Goal: Information Seeking & Learning: Learn about a topic

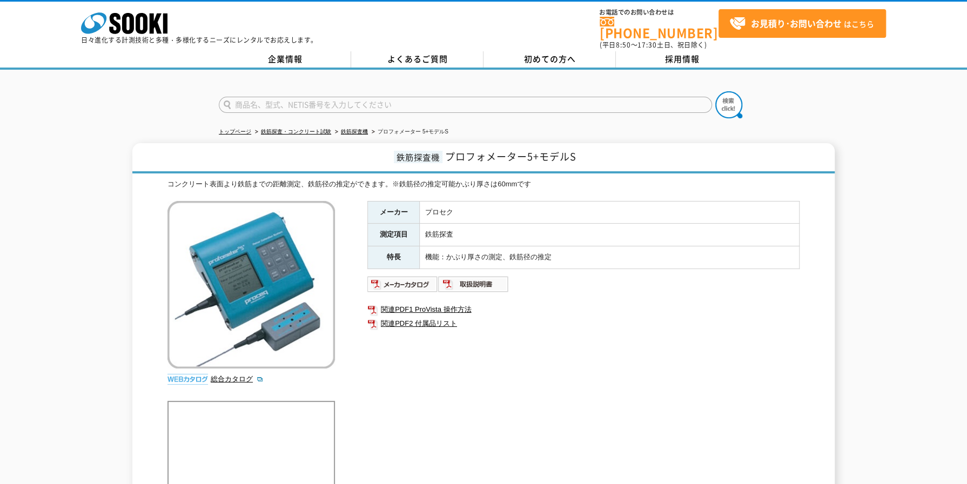
drag, startPoint x: 42, startPoint y: 210, endPoint x: 56, endPoint y: 182, distance: 31.4
drag, startPoint x: 56, startPoint y: 182, endPoint x: 33, endPoint y: 332, distance: 151.8
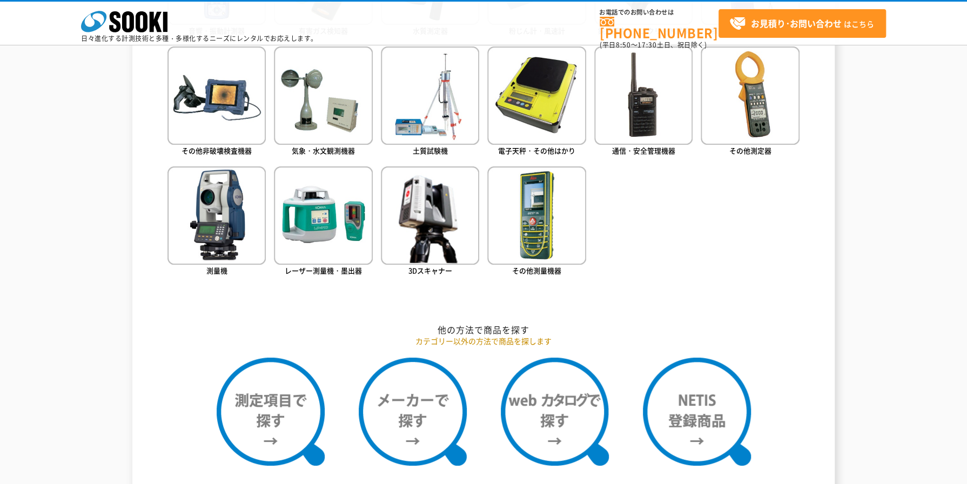
scroll to position [360, 0]
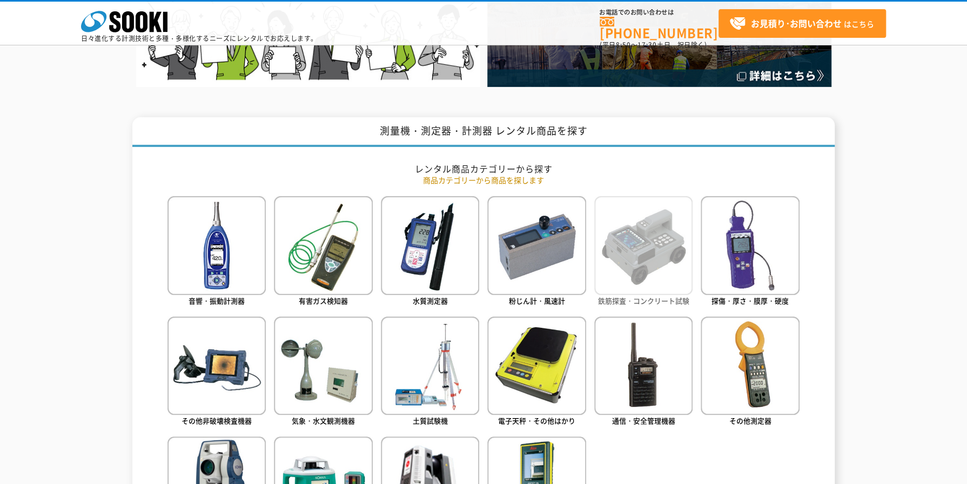
click at [594, 246] on img at bounding box center [643, 245] width 98 height 98
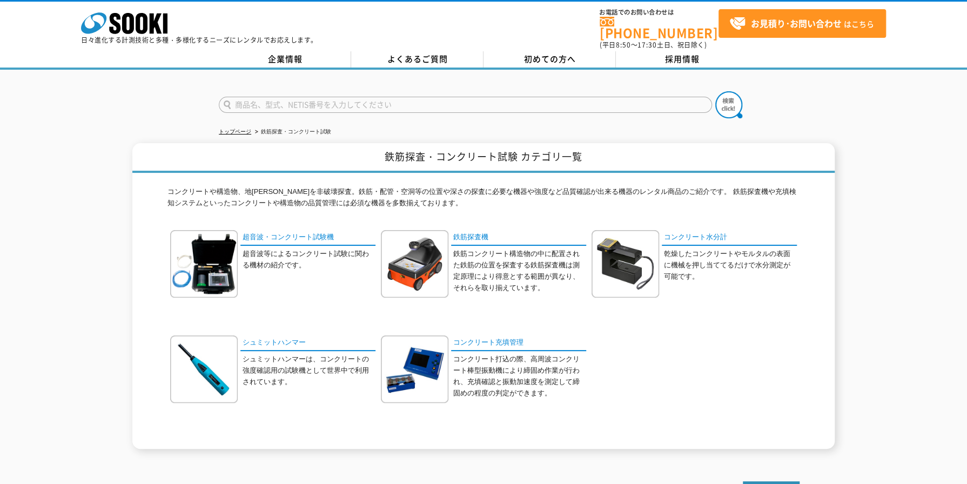
drag, startPoint x: 535, startPoint y: 114, endPoint x: 460, endPoint y: 116, distance: 75.6
click at [460, 121] on ul "トップページ 鉄筋探査・コンクリート試験" at bounding box center [483, 132] width 529 height 22
click at [434, 267] on img at bounding box center [415, 264] width 68 height 68
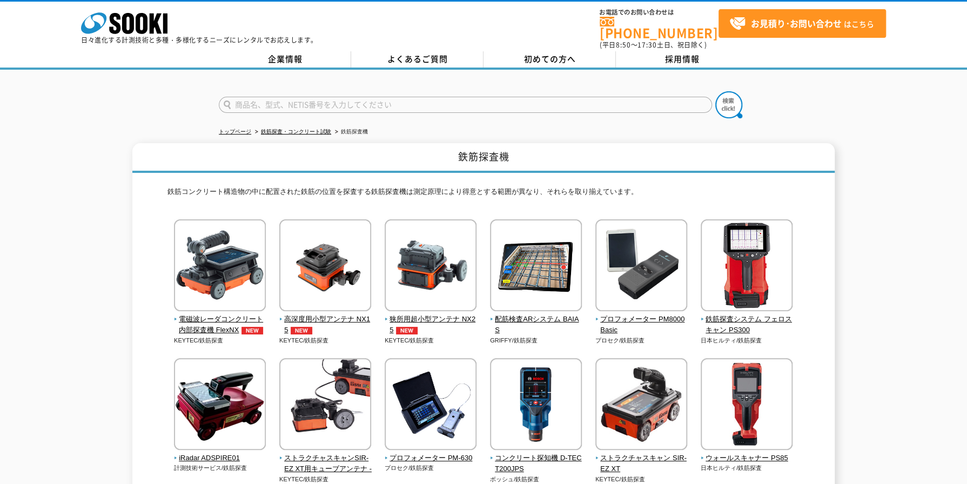
scroll to position [90, 0]
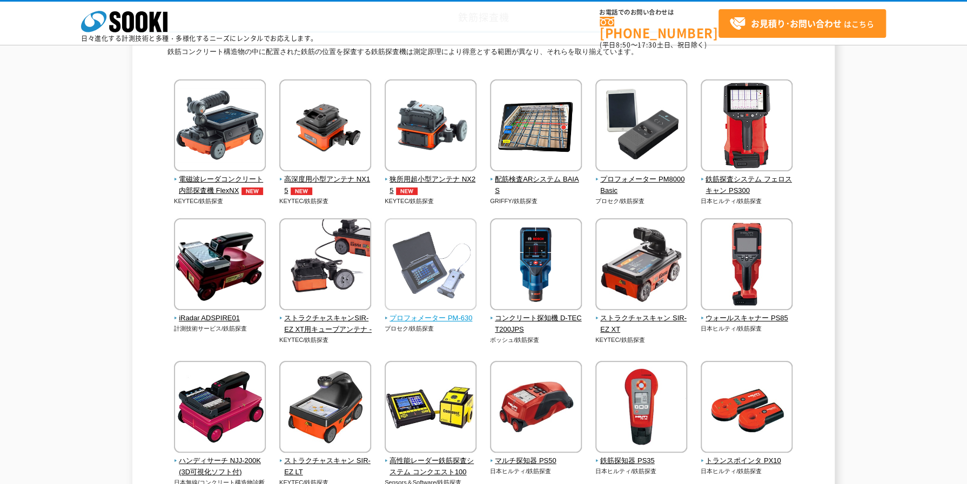
click at [460, 296] on img at bounding box center [431, 265] width 92 height 95
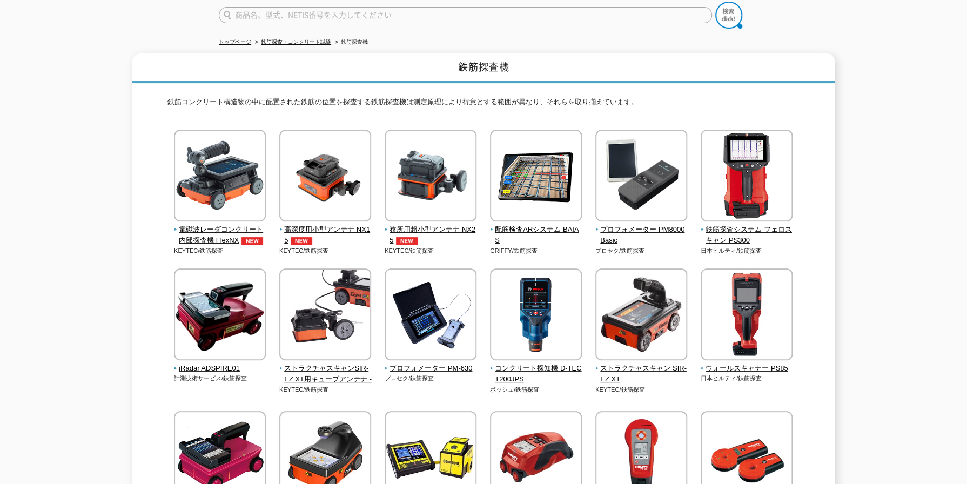
scroll to position [0, 0]
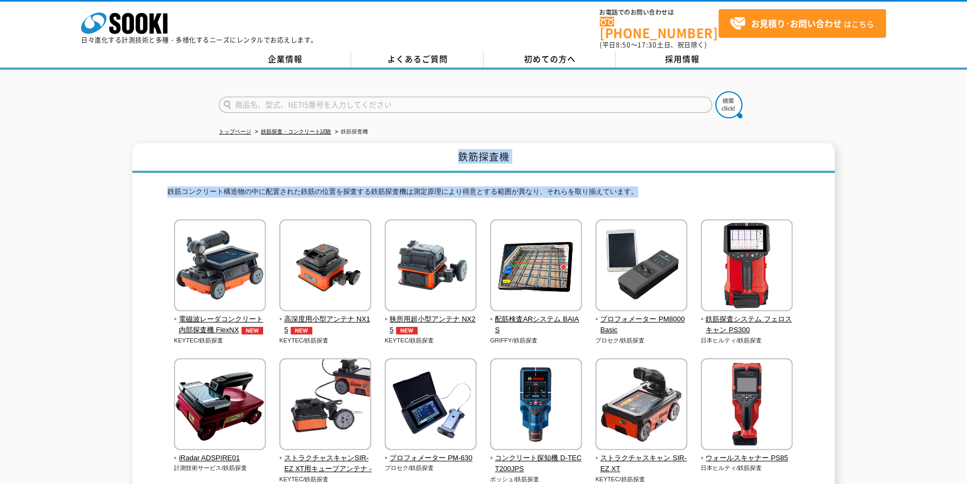
drag, startPoint x: 458, startPoint y: 150, endPoint x: 644, endPoint y: 190, distance: 190.2
drag, startPoint x: 644, startPoint y: 190, endPoint x: 730, endPoint y: 183, distance: 86.7
click at [730, 186] on p "鉄筋コンクリート構造物の中に配置された鉄筋の位置を探査する鉄筋探査機は測定原理により得意とする範囲が異なり、それらを取り揃えています。" at bounding box center [483, 194] width 632 height 17
copy div "鉄筋探査機 鉄筋コンクリート構造物の中に配置された鉄筋の位置を探査する鉄筋探査機は測定原理により得意とする範囲が異なり、それらを取り揃えています。"
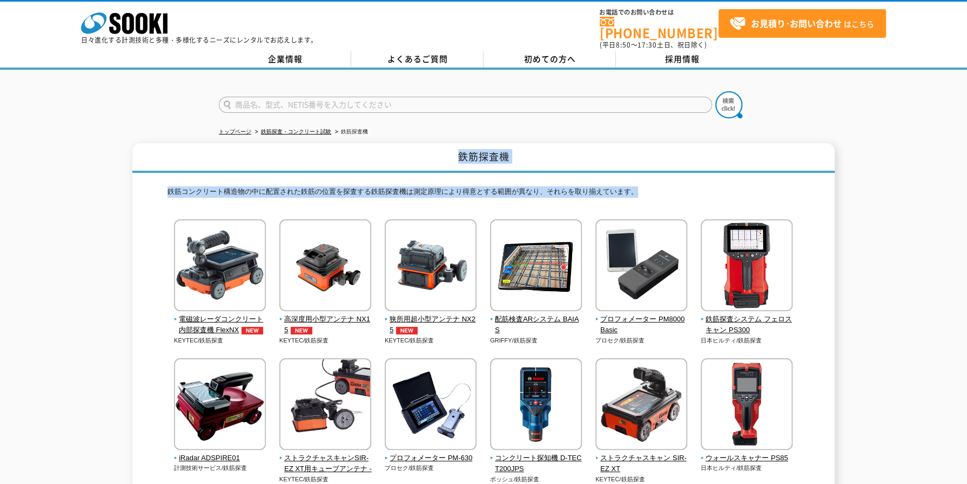
drag, startPoint x: 459, startPoint y: 149, endPoint x: 662, endPoint y: 193, distance: 207.7
drag, startPoint x: 662, startPoint y: 193, endPoint x: 784, endPoint y: 150, distance: 129.3
click at [784, 150] on h1 "鉄筋探査機" at bounding box center [483, 158] width 702 height 30
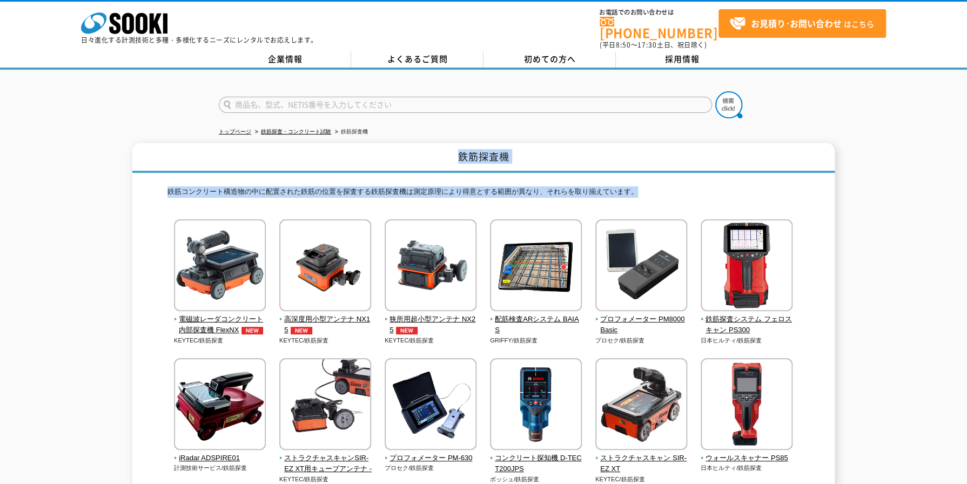
click at [710, 186] on p "鉄筋コンクリート構造物の中に配置された鉄筋の位置を探査する鉄筋探査機は測定原理により得意とする範囲が異なり、それらを取り揃えています。" at bounding box center [483, 194] width 632 height 17
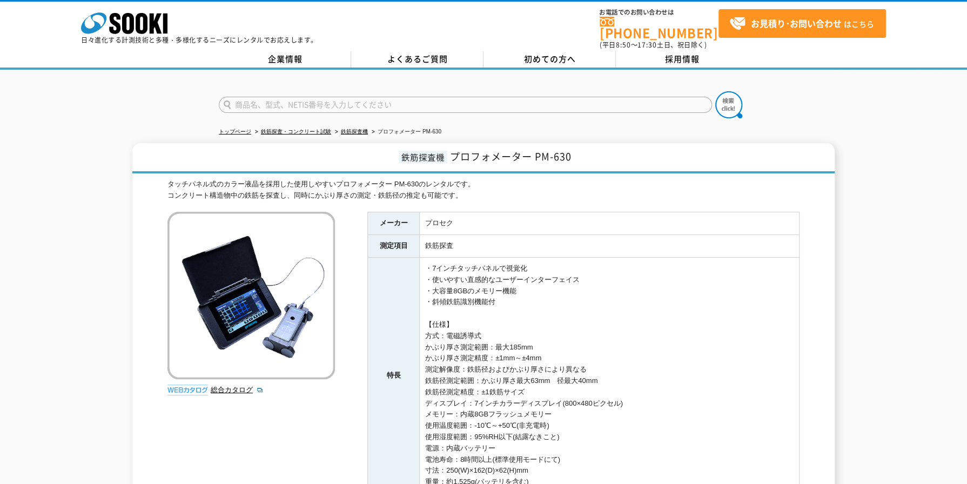
scroll to position [90, 0]
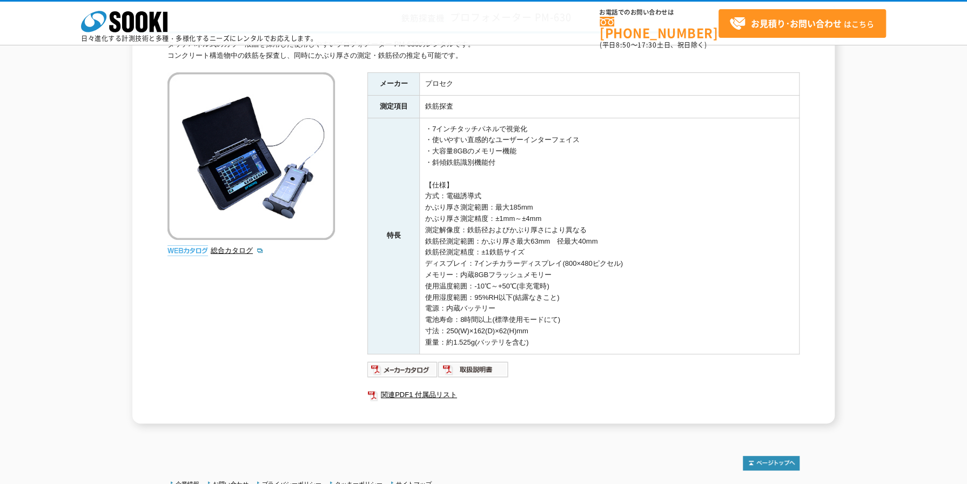
drag, startPoint x: 711, startPoint y: 216, endPoint x: 625, endPoint y: 298, distance: 118.4
click at [625, 298] on td "・7インチタッチパネルで視覚化 ・使いやすい直感的なユーザーインターフェイス ・大容量8GBのメモリー機能 ・斜傾鉄筋識別機能付 【仕様】 方式：電磁誘導式 …" at bounding box center [610, 236] width 380 height 236
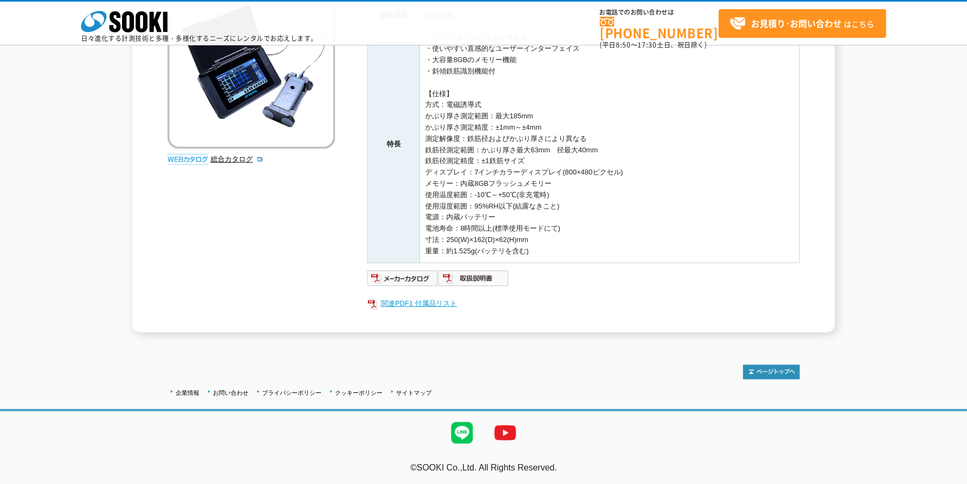
scroll to position [0, 0]
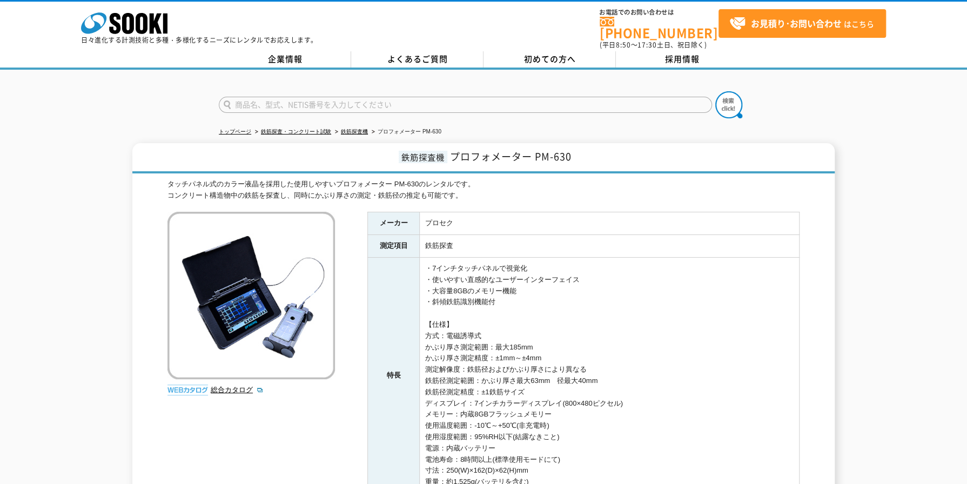
drag, startPoint x: 671, startPoint y: 293, endPoint x: 629, endPoint y: 302, distance: 42.6
click at [629, 302] on td "・7インチタッチパネルで視覚化 ・使いやすい直感的なユーザーインターフェイス ・大容量8GBのメモリー機能 ・斜傾鉄筋識別機能付 【仕様】 方式：電磁誘導式 …" at bounding box center [610, 376] width 380 height 236
drag, startPoint x: 705, startPoint y: 243, endPoint x: 605, endPoint y: 208, distance: 105.7
click at [605, 212] on td "プロセク" at bounding box center [610, 223] width 380 height 23
drag, startPoint x: 658, startPoint y: 204, endPoint x: 598, endPoint y: 217, distance: 61.2
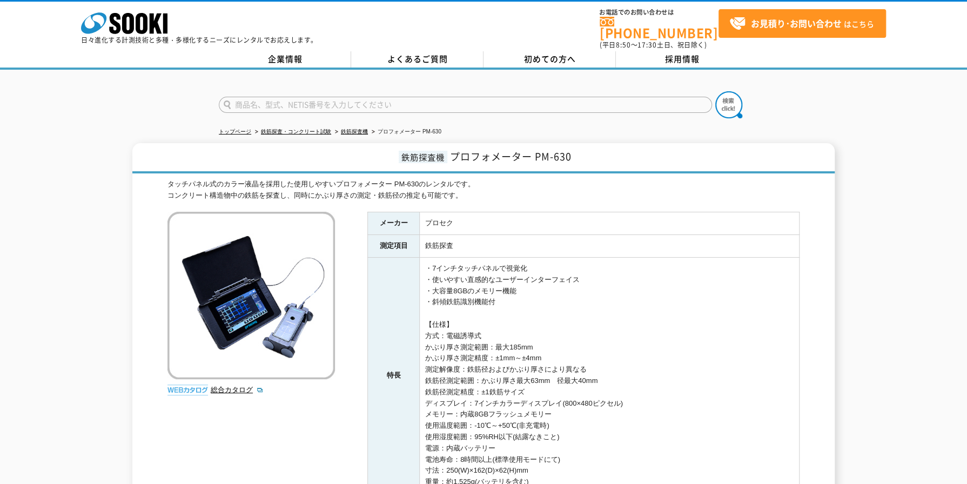
click at [599, 217] on td "プロセク" at bounding box center [610, 223] width 380 height 23
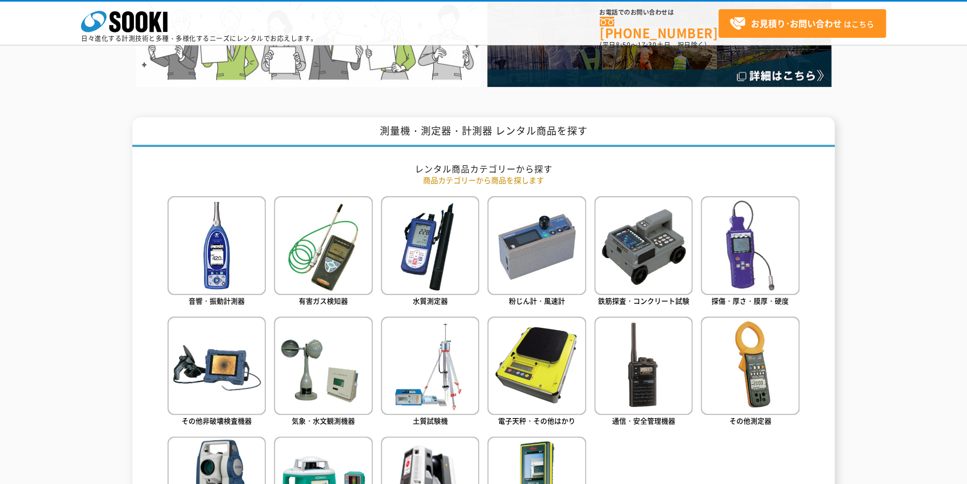
scroll to position [450, 0]
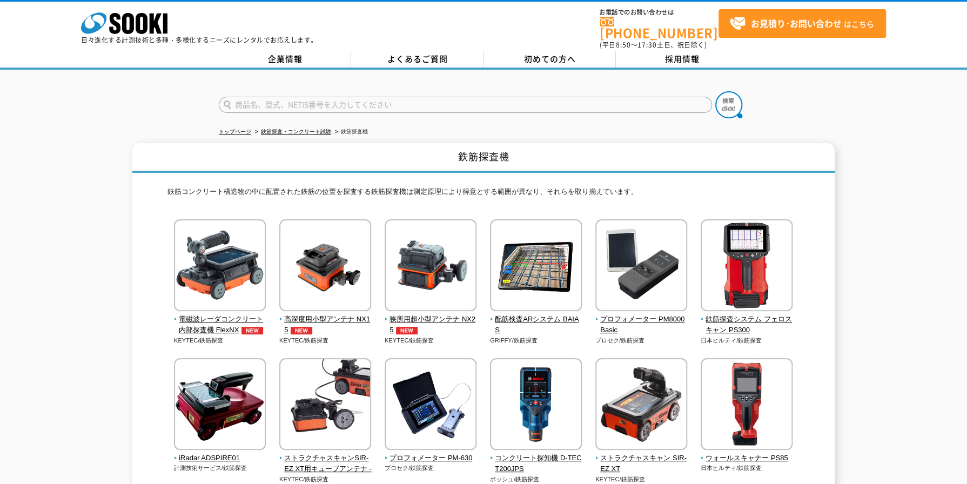
drag, startPoint x: 511, startPoint y: 11, endPoint x: 493, endPoint y: 14, distance: 18.0
click at [493, 14] on div "株式会社 ソーキ spMenu 日々進化する計測技術と多種・多様化するニーズにレンタルでお応えします。 お電話でのお問い合わせは [PHONE_NUMBER]…" at bounding box center [483, 26] width 967 height 49
